Goal: Ask a question: Seek information or help from site administrators or community

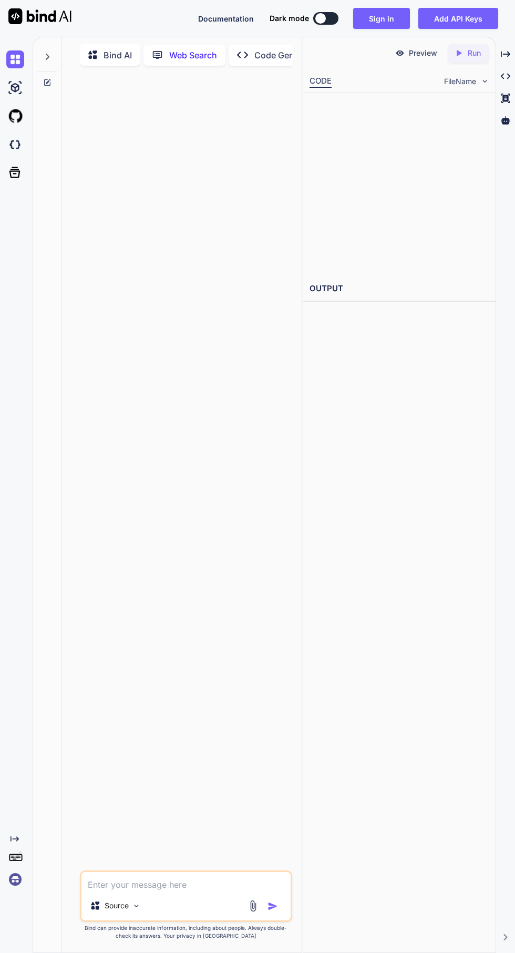
click at [204, 283] on div at bounding box center [187, 472] width 210 height 797
click at [215, 175] on div at bounding box center [187, 472] width 210 height 797
click at [196, 891] on textarea at bounding box center [186, 881] width 209 height 19
type textarea "x"
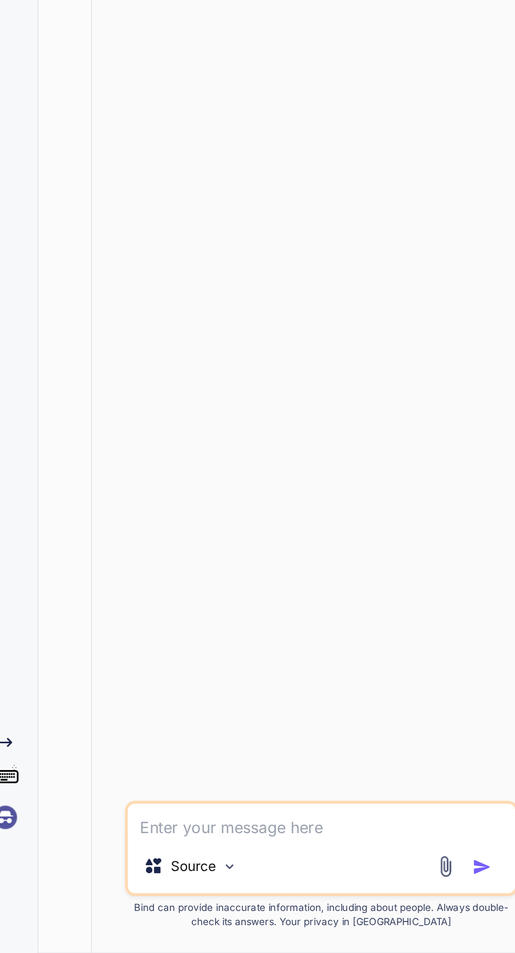
type textarea "Make Minecraft server hosting panel like puffer panel and panel name DSBRO"
type textarea "x"
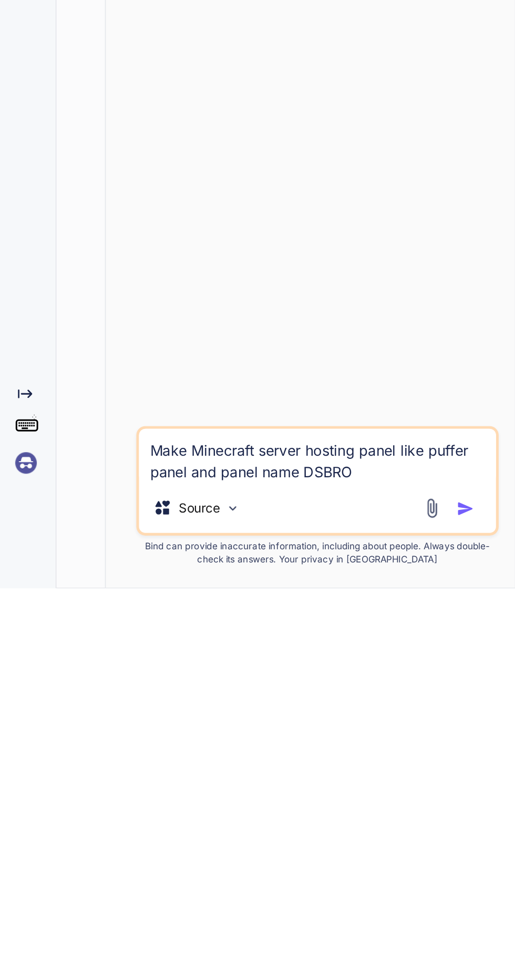
scroll to position [60, 0]
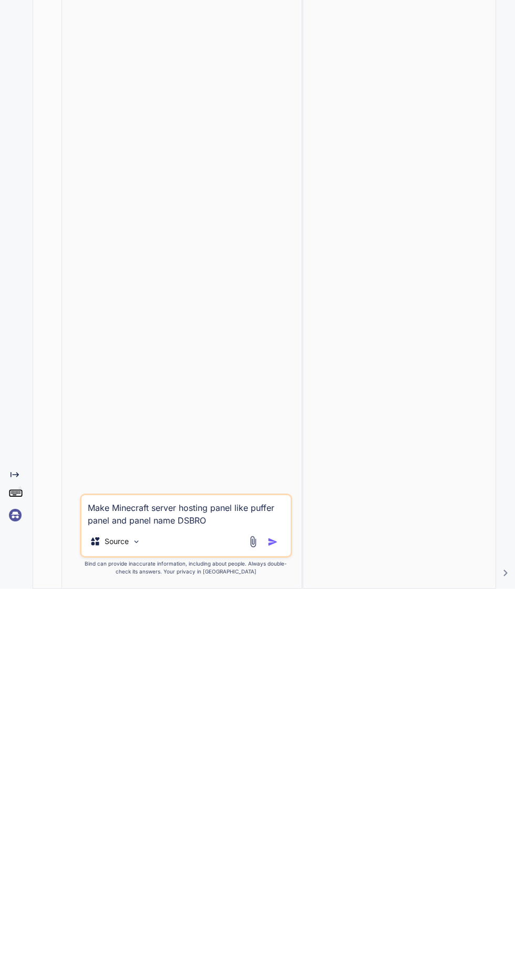
type textarea "Make Minecraft server hosting panel like puffer panel and panel name DSBRO"
click at [276, 912] on img "button" at bounding box center [273, 906] width 11 height 11
type textarea "x"
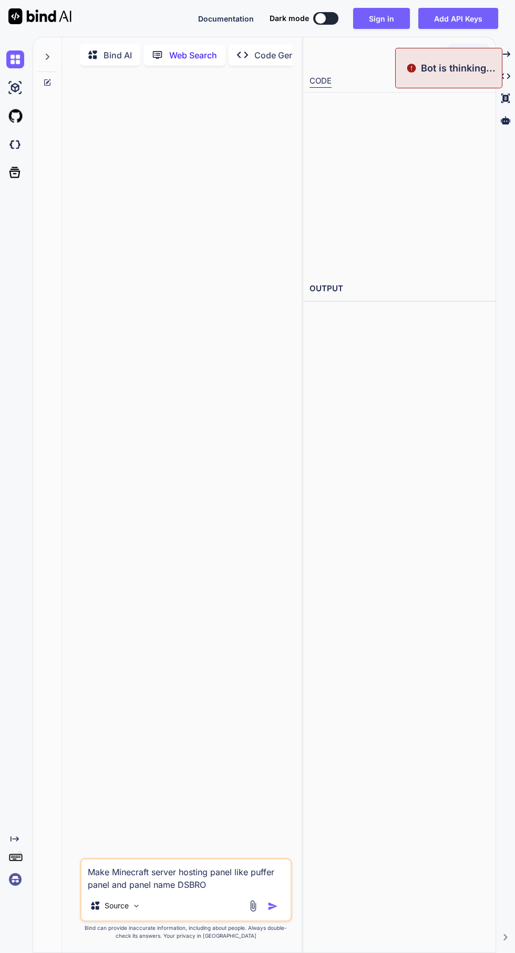
click at [275, 912] on img "button" at bounding box center [273, 906] width 11 height 11
click at [272, 912] on img "button" at bounding box center [273, 906] width 11 height 11
click at [253, 912] on img at bounding box center [253, 906] width 12 height 12
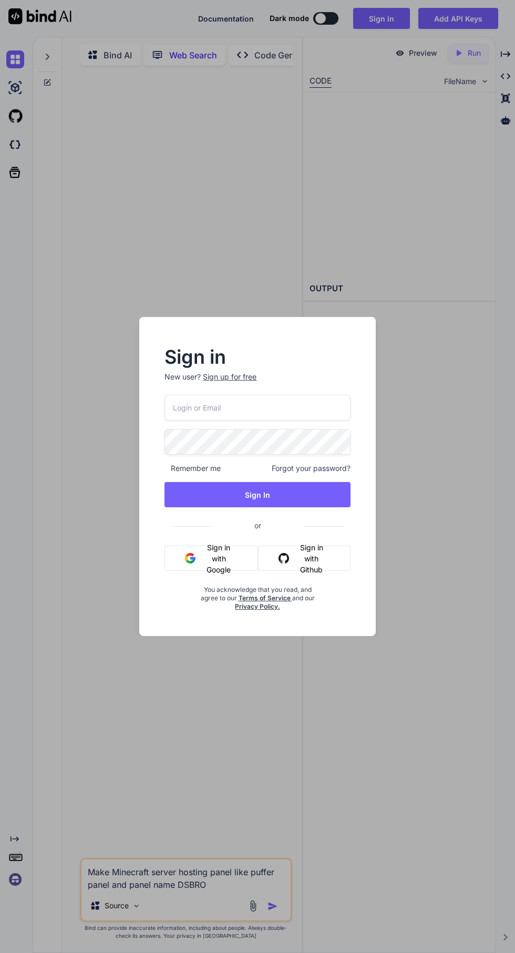
click at [230, 549] on button "Sign in with Google" at bounding box center [212, 558] width 94 height 25
click at [211, 558] on button "Sign in with Google" at bounding box center [212, 558] width 94 height 25
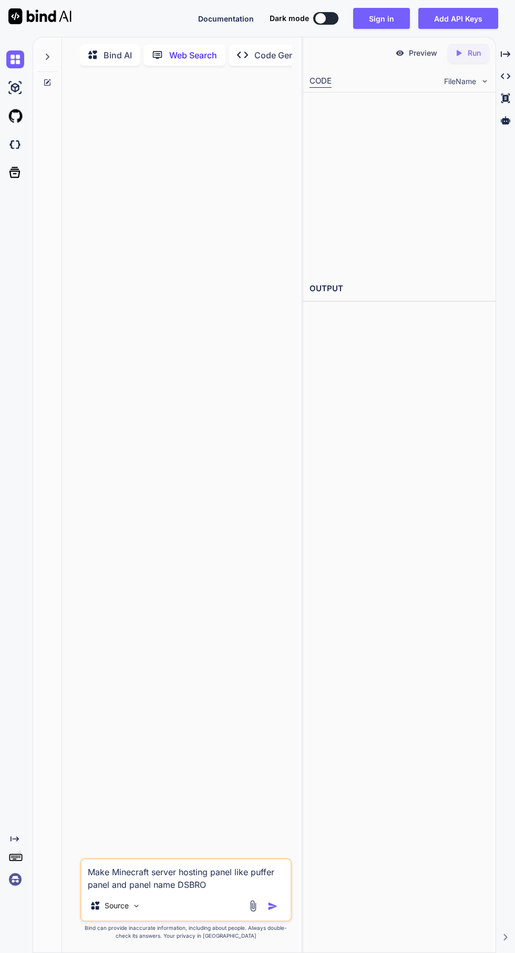
click at [397, 277] on h2 "OUTPUT" at bounding box center [399, 289] width 192 height 25
